Goal: Task Accomplishment & Management: Manage account settings

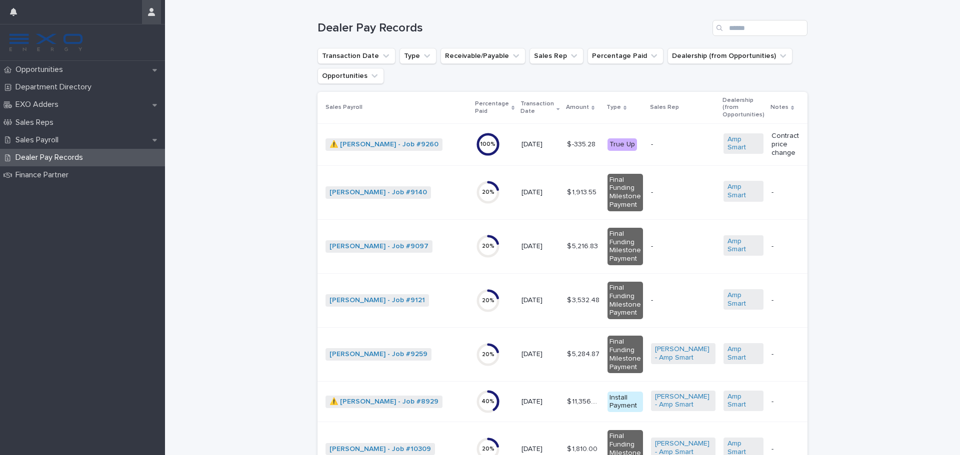
click at [154, 9] on icon "button" at bounding box center [151, 12] width 7 height 8
click at [116, 42] on p "Log Out" at bounding box center [122, 42] width 63 height 17
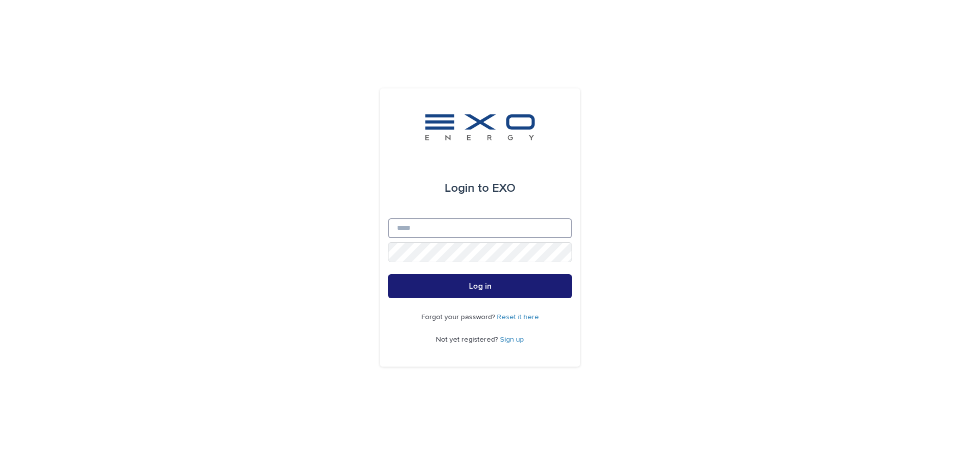
type input "**********"
click at [457, 290] on button "Log in" at bounding box center [480, 286] width 184 height 24
